Goal: Go to known website: Go to known website

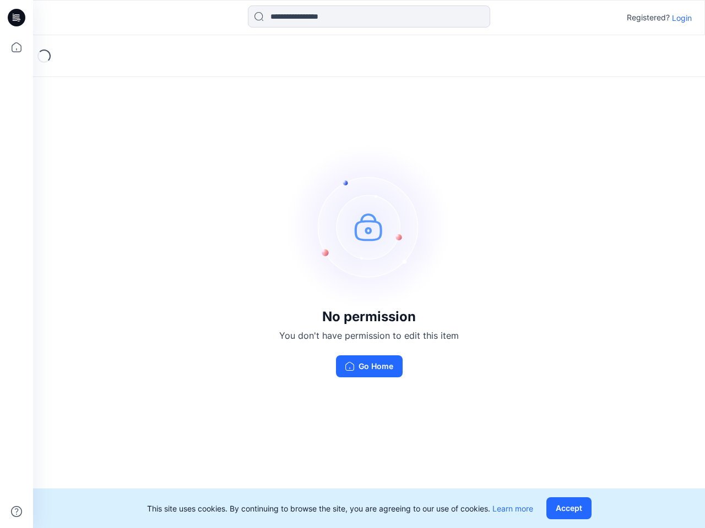
click at [352, 264] on img at bounding box center [368, 226] width 165 height 165
click at [17, 18] on icon at bounding box center [18, 18] width 4 height 1
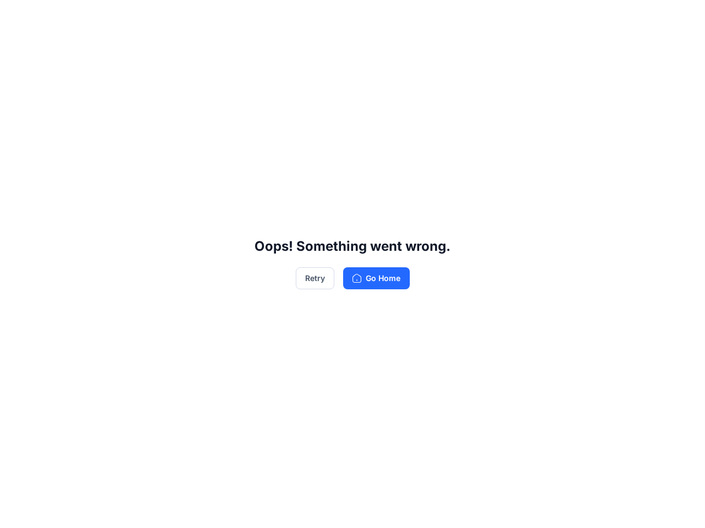
click at [17, 47] on div "Oops! Something went wrong. Retry Go Home" at bounding box center [352, 264] width 705 height 528
click at [17, 512] on div "Oops! Something went wrong. Retry Go Home" at bounding box center [352, 264] width 705 height 528
click at [369, 17] on div "Oops! Something went wrong. Retry Go Home" at bounding box center [352, 264] width 705 height 528
click at [682, 18] on div "Oops! Something went wrong. Retry Go Home" at bounding box center [352, 264] width 705 height 528
click at [571, 509] on div "Oops! Something went wrong. Retry Go Home" at bounding box center [352, 264] width 705 height 528
